Goal: Transaction & Acquisition: Purchase product/service

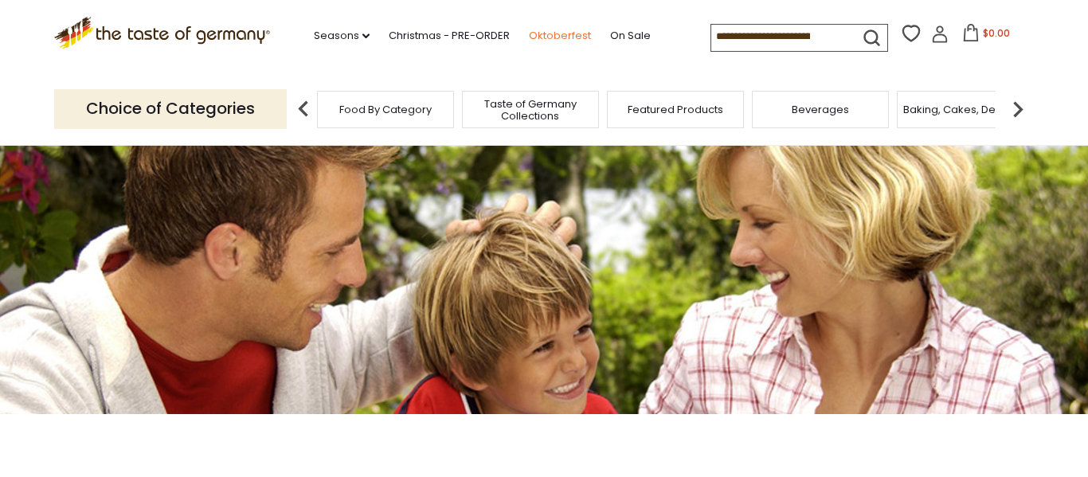
click at [529, 36] on link "Oktoberfest" at bounding box center [560, 36] width 62 height 18
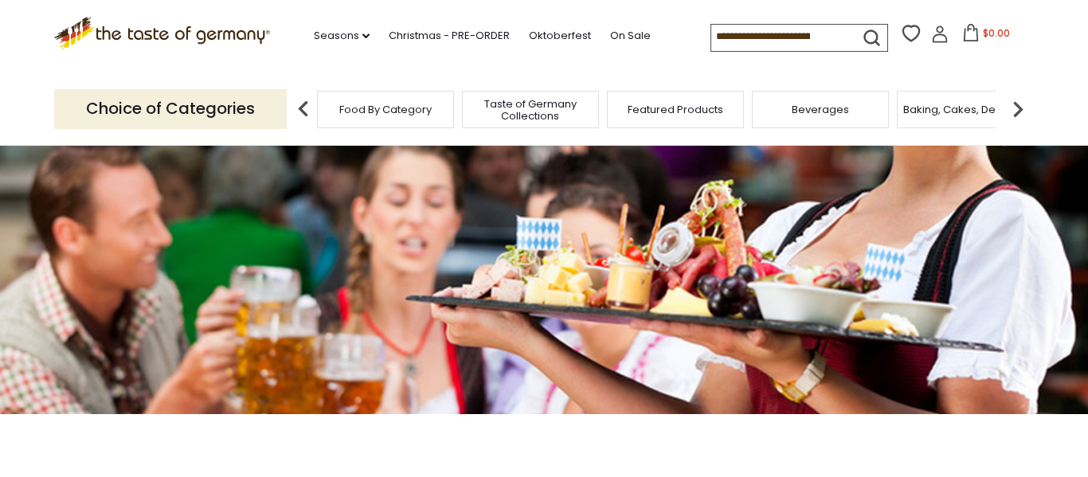
click at [385, 107] on span "Food By Category" at bounding box center [385, 110] width 92 height 12
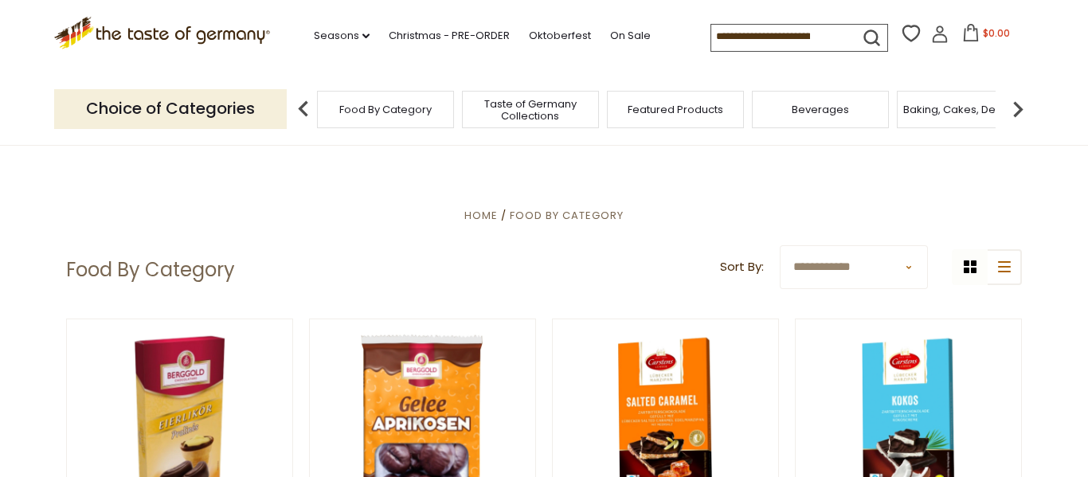
click at [1016, 104] on img at bounding box center [1018, 109] width 32 height 32
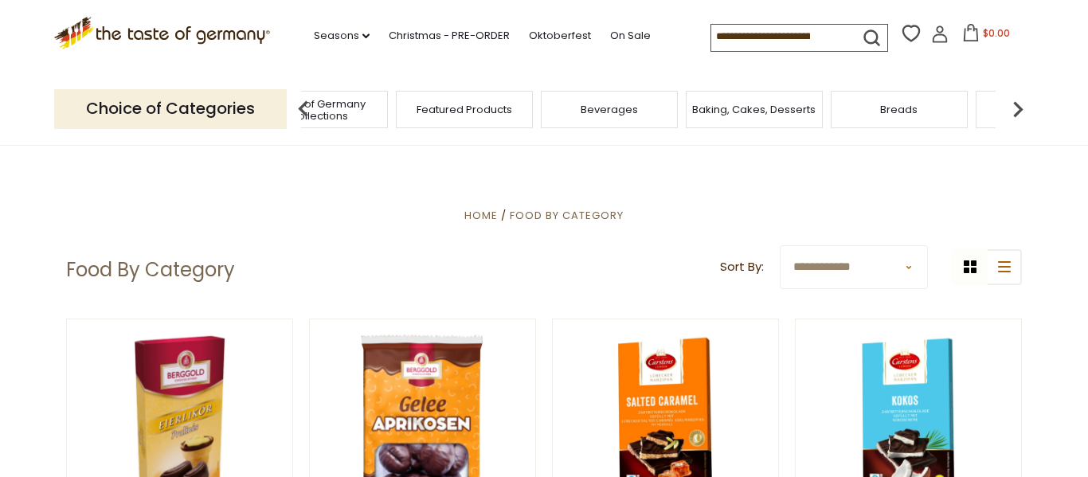
click at [1025, 105] on img at bounding box center [1018, 109] width 32 height 32
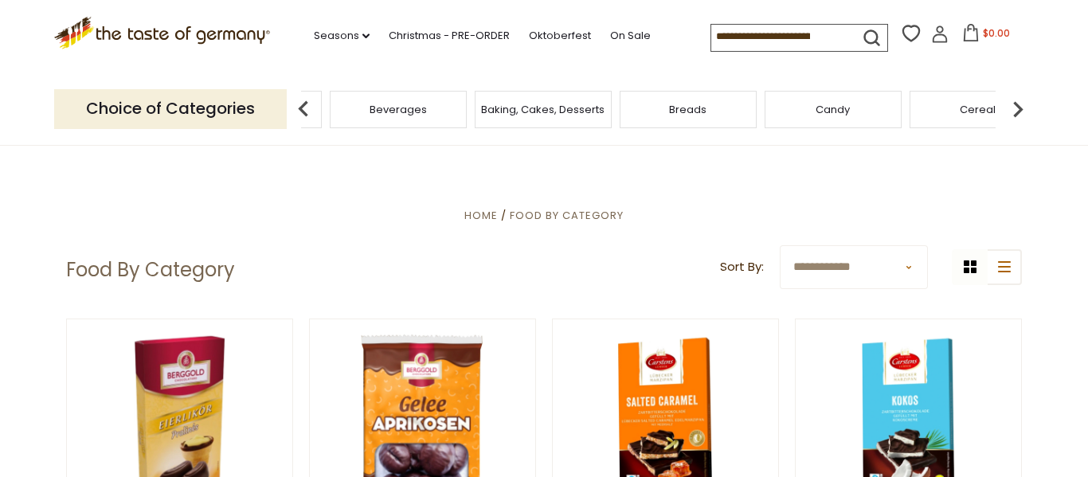
click at [1022, 109] on img at bounding box center [1018, 109] width 32 height 32
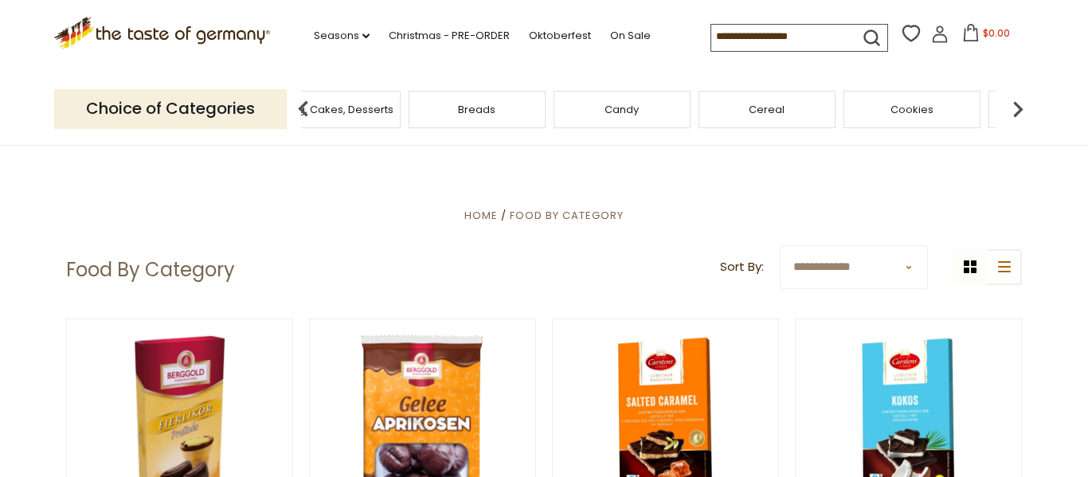
click at [1012, 112] on img at bounding box center [1018, 109] width 32 height 32
click at [1025, 110] on img at bounding box center [1018, 109] width 32 height 32
click at [1021, 104] on img at bounding box center [1018, 109] width 32 height 32
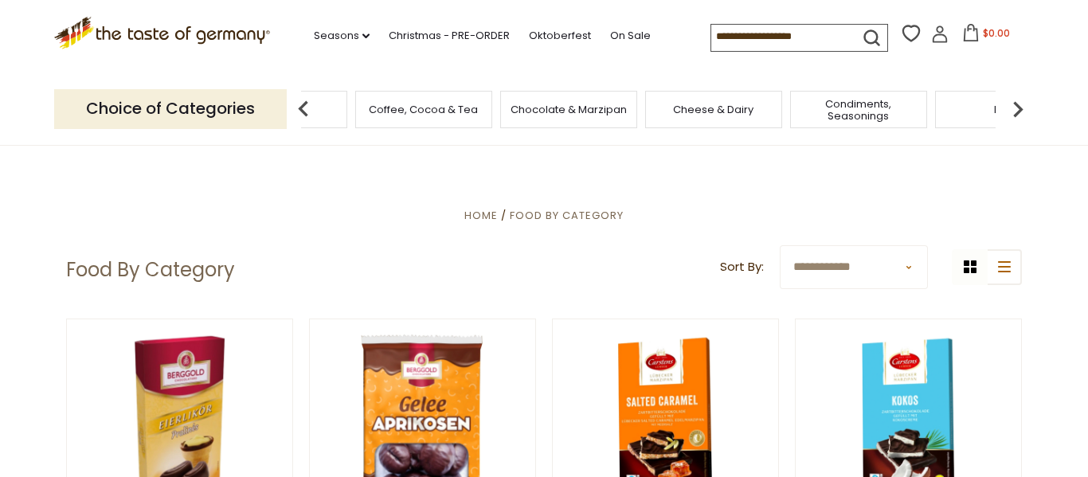
click at [1025, 110] on img at bounding box center [1018, 109] width 32 height 32
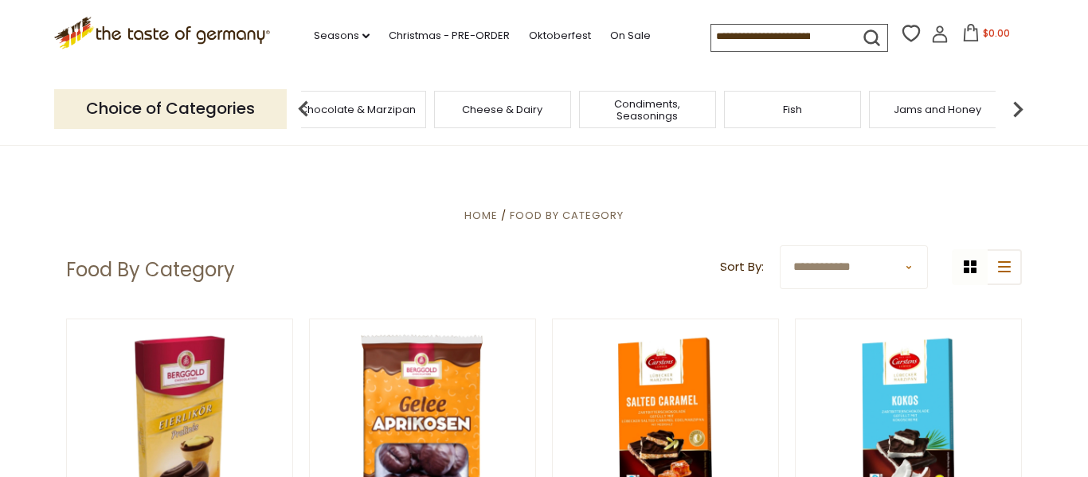
click at [1013, 108] on img at bounding box center [1018, 109] width 32 height 32
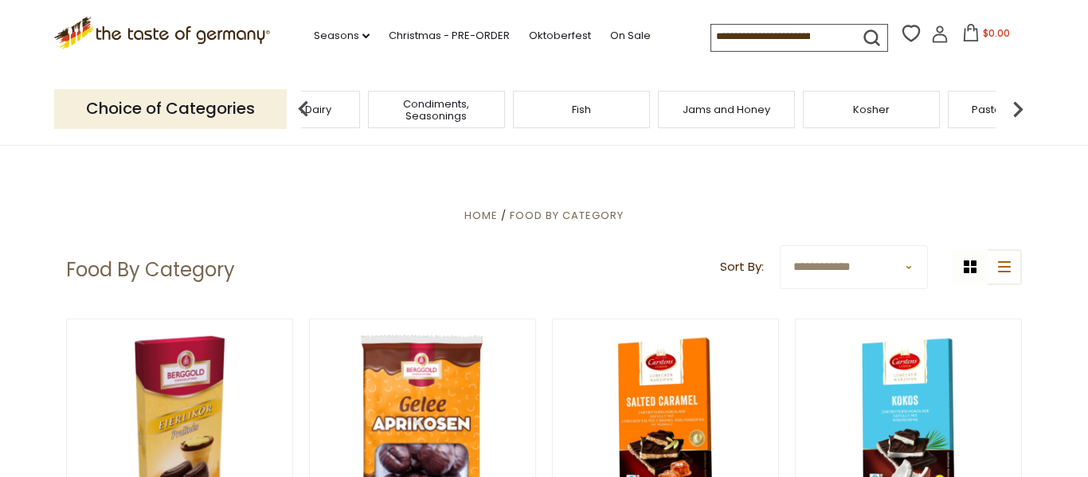
click at [1017, 106] on img at bounding box center [1018, 109] width 32 height 32
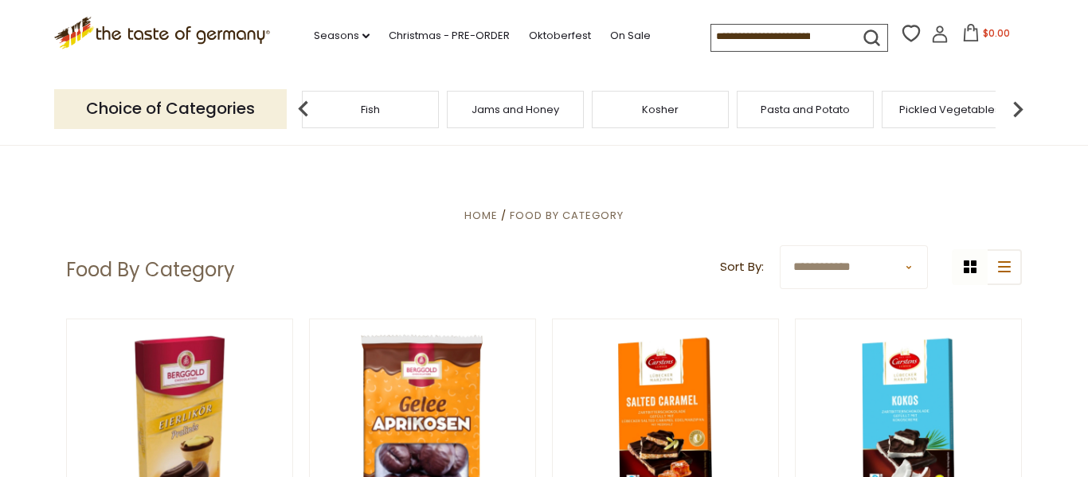
click at [1016, 109] on img at bounding box center [1018, 109] width 32 height 32
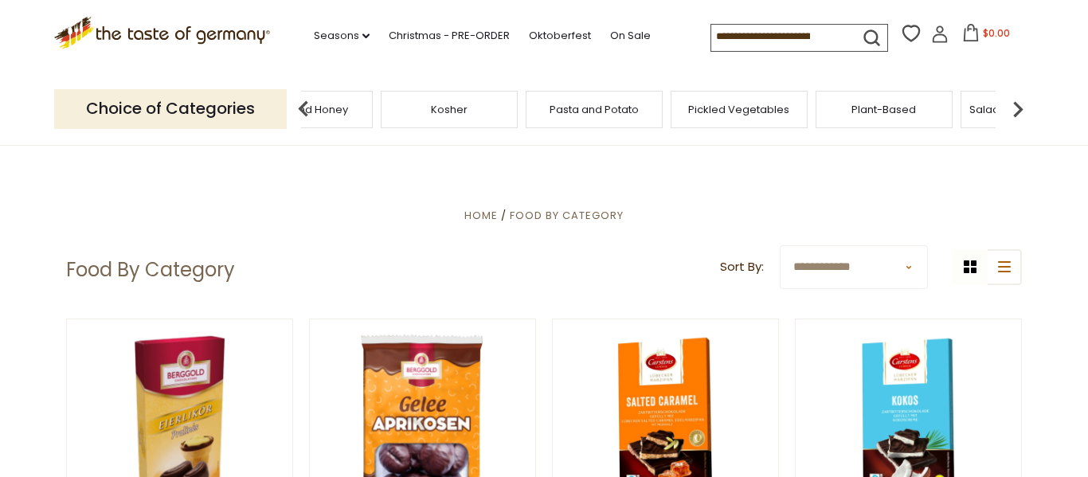
click at [1013, 104] on img at bounding box center [1018, 109] width 32 height 32
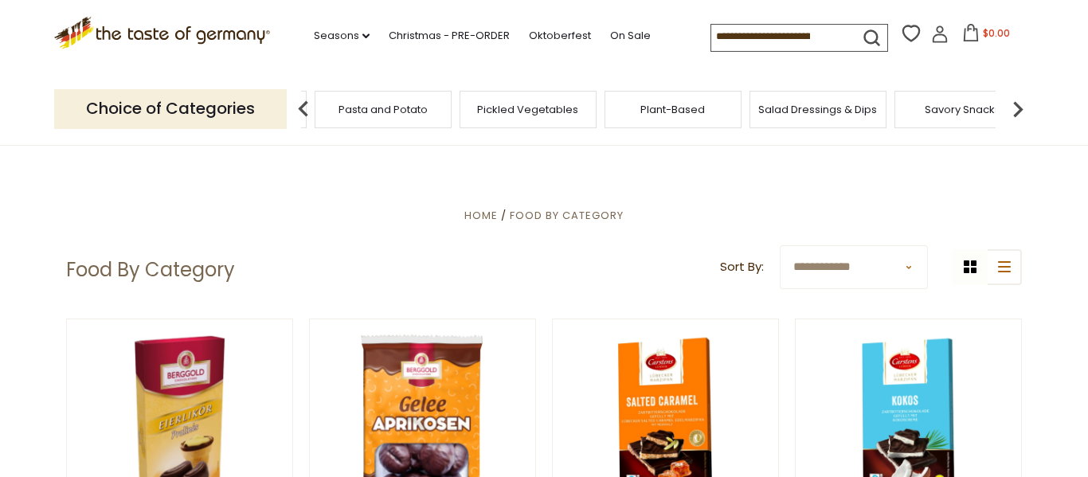
click at [1016, 108] on img at bounding box center [1018, 109] width 32 height 32
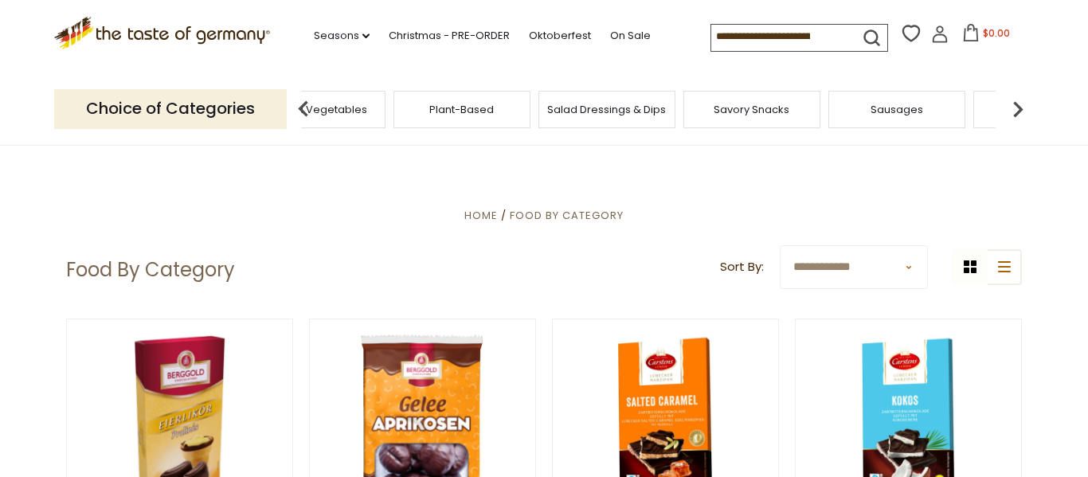
click at [885, 107] on span "Sausages" at bounding box center [897, 110] width 53 height 12
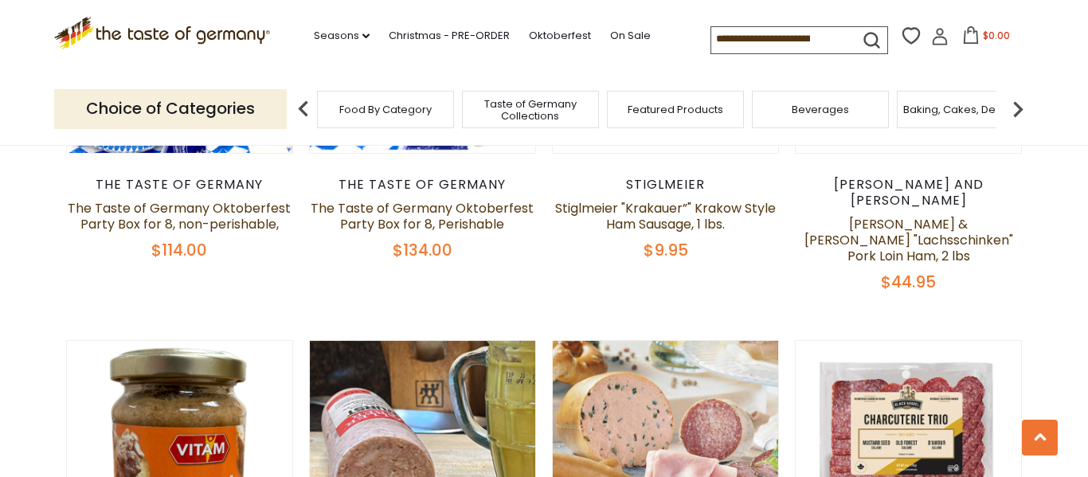
scroll to position [675, 0]
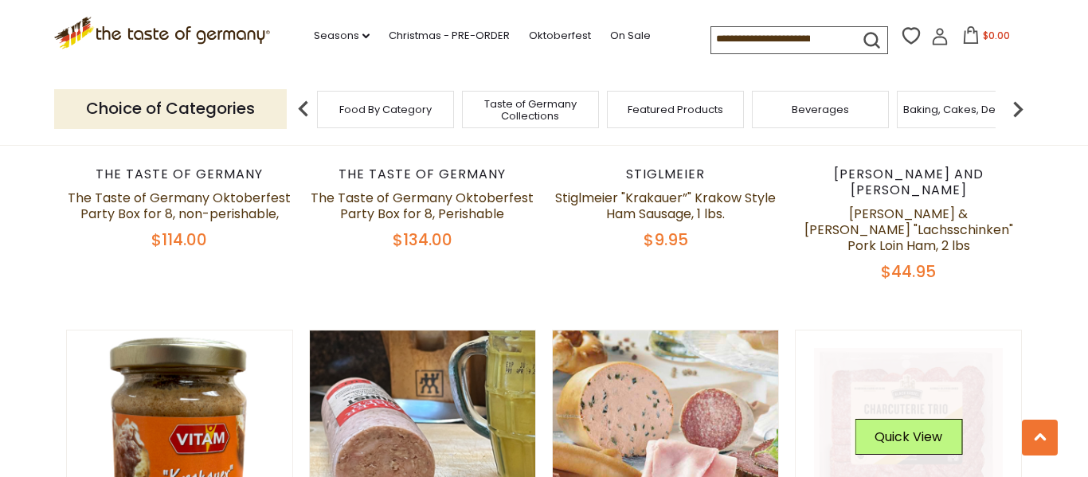
click at [799, 441] on img at bounding box center [908, 443] width 225 height 225
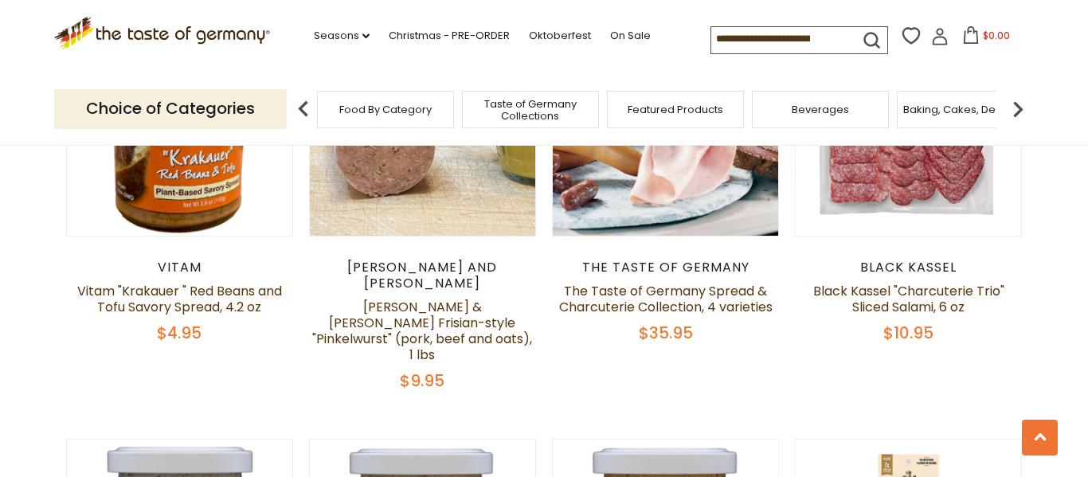
scroll to position [1000, 0]
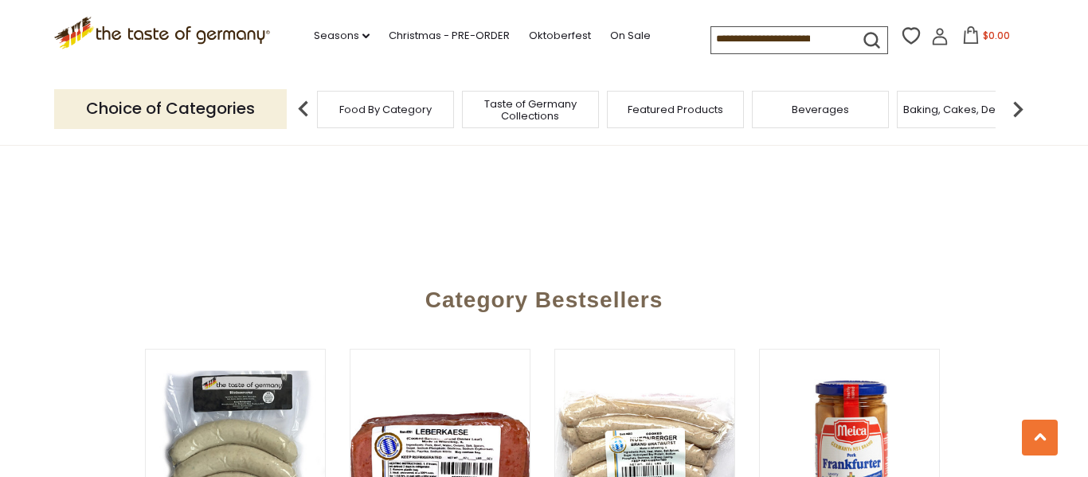
scroll to position [0, 6]
